Goal: Information Seeking & Learning: Learn about a topic

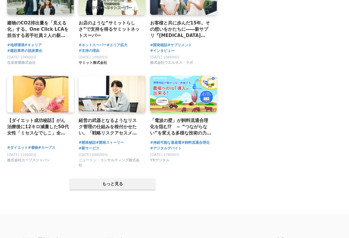
scroll to position [1081, 0]
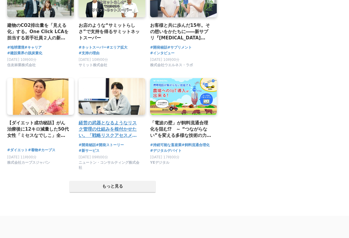
click at [143, 91] on link at bounding box center [112, 96] width 70 height 38
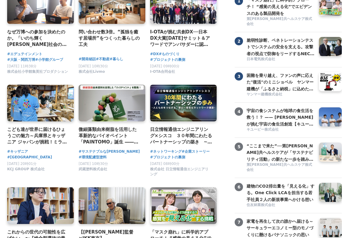
scroll to position [0, 0]
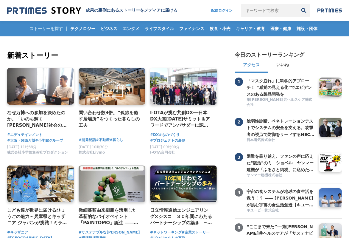
click at [37, 8] on img at bounding box center [44, 11] width 74 height 8
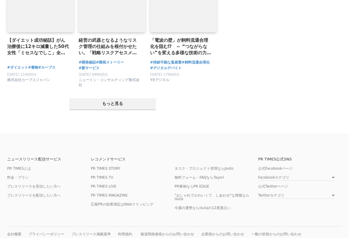
scroll to position [1180, 0]
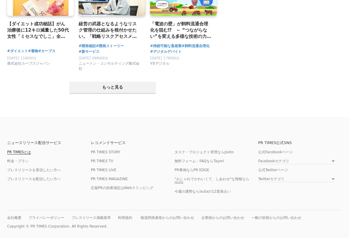
click at [20, 150] on link "PR TIMESとは" at bounding box center [19, 152] width 24 height 4
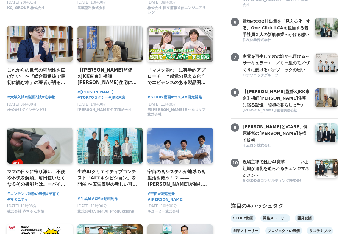
scroll to position [0, 0]
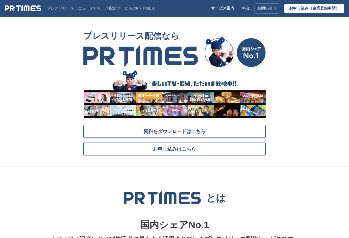
click at [43, 64] on section "プレスリリース配信なら 資料をダウンロードはこちら お申し込みはこちら" at bounding box center [174, 97] width 349 height 139
